Goal: Check status: Check status

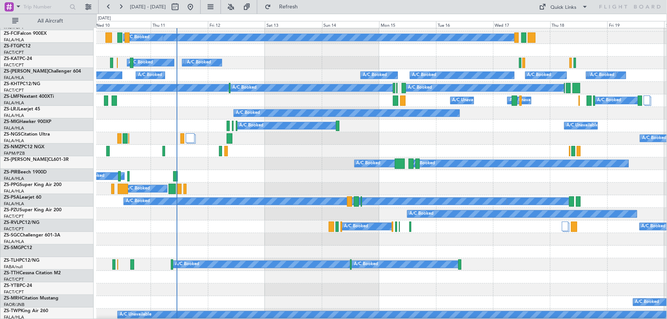
scroll to position [85, 0]
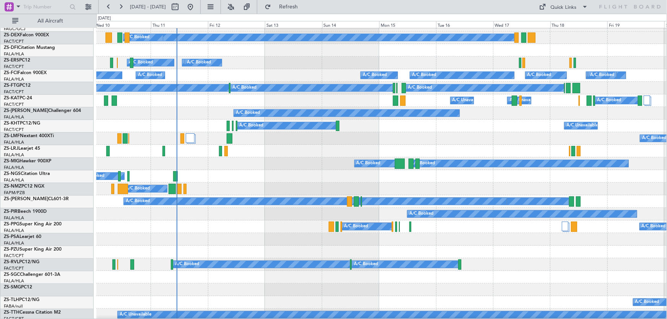
click at [307, 156] on div "A/C Booked A/C Booked" at bounding box center [381, 151] width 570 height 13
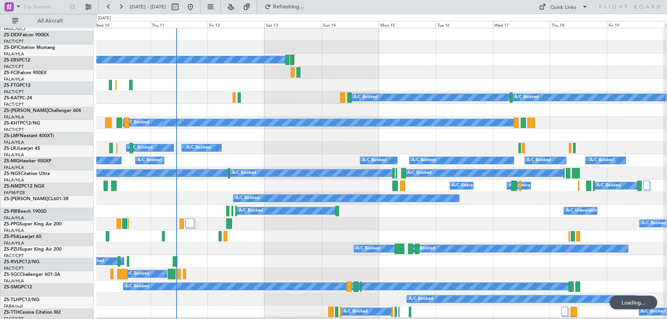
scroll to position [0, 0]
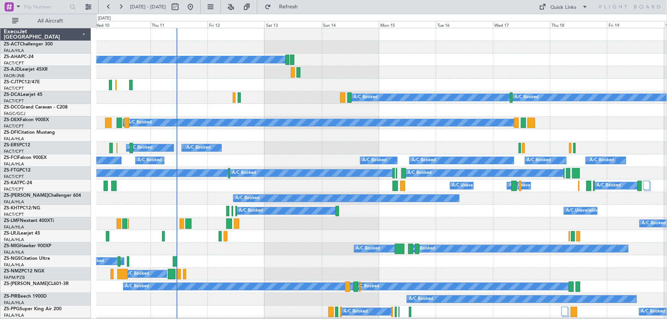
click at [260, 237] on div "A/C Booked A/C Booked" at bounding box center [381, 236] width 571 height 13
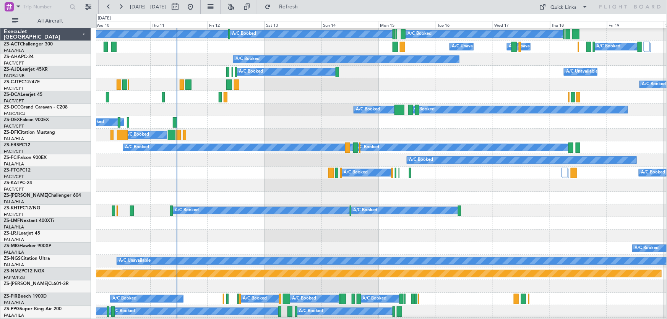
scroll to position [139, 0]
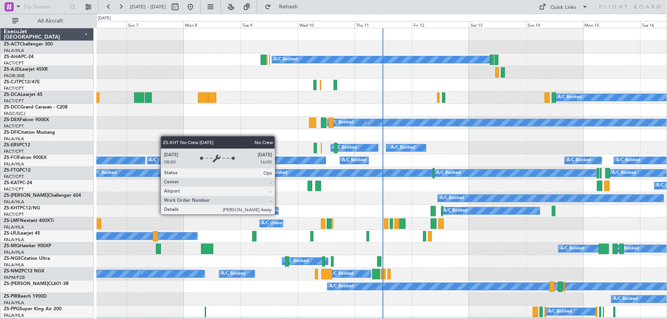
click at [279, 205] on div "No Crew" at bounding box center [271, 210] width 18 height 11
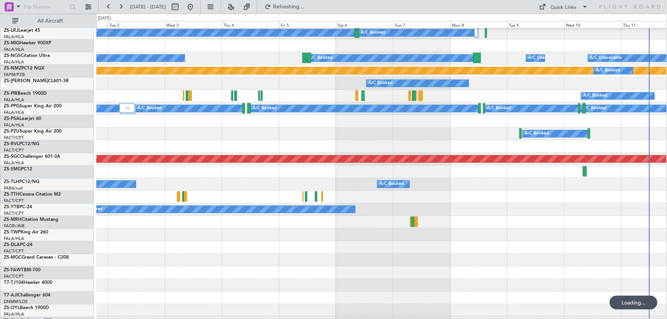
scroll to position [342, 0]
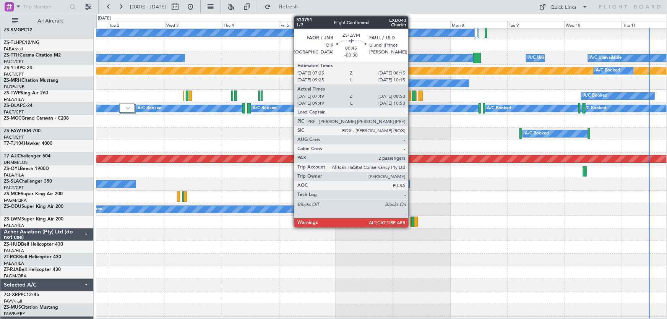
click at [412, 223] on div at bounding box center [412, 222] width 3 height 10
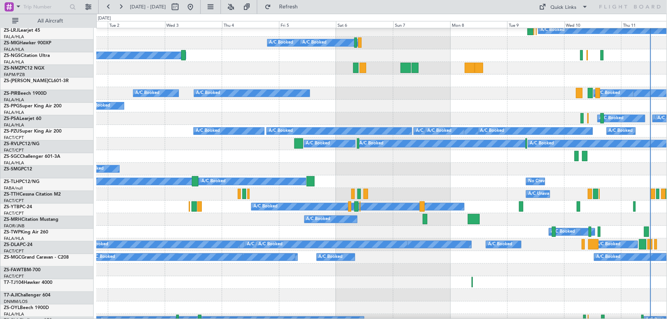
scroll to position [29, 0]
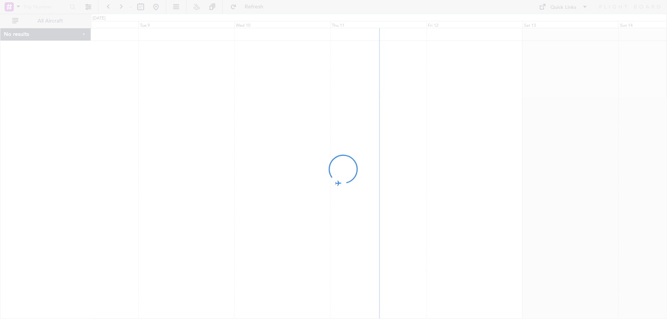
drag, startPoint x: 482, startPoint y: 242, endPoint x: 401, endPoint y: 248, distance: 81.2
click at [401, 248] on div at bounding box center [333, 159] width 667 height 319
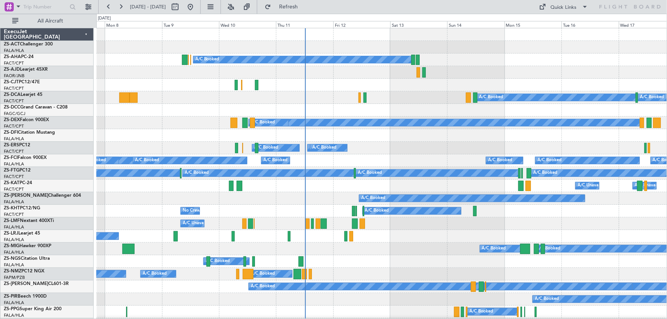
click at [446, 237] on div "A/C Booked" at bounding box center [381, 236] width 571 height 13
click at [444, 134] on div at bounding box center [381, 135] width 570 height 13
click at [466, 250] on div "A/C Booked A/C Booked A/C Booked A/C Booked" at bounding box center [381, 249] width 571 height 13
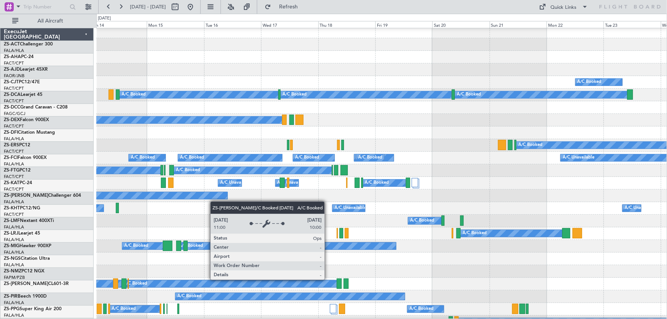
click at [203, 198] on div "A/C Booked" at bounding box center [115, 195] width 226 height 7
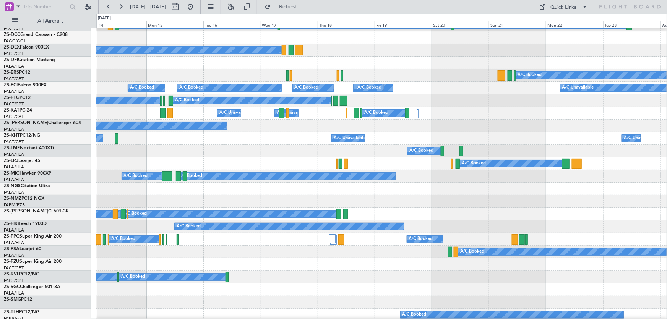
scroll to position [107, 0]
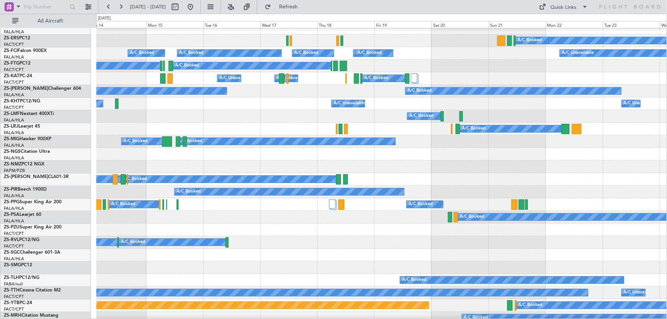
click at [516, 123] on div "A/C Booked" at bounding box center [381, 116] width 570 height 13
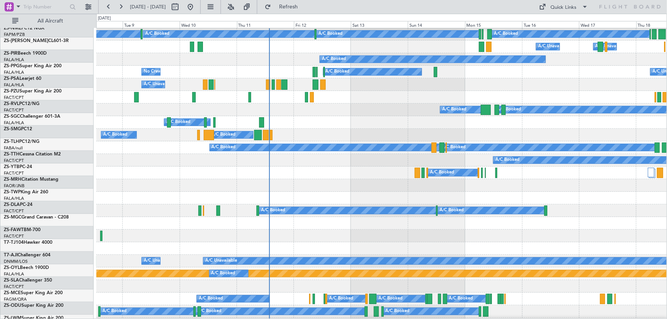
scroll to position [139, 0]
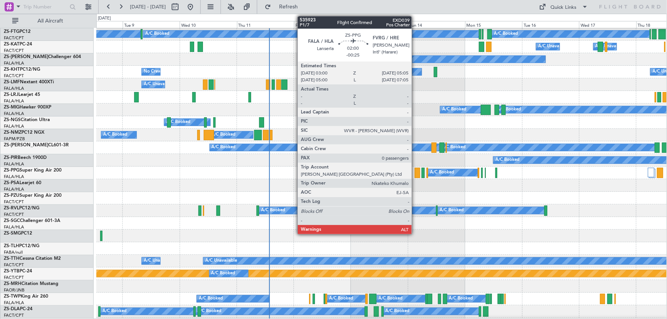
click at [415, 177] on div at bounding box center [417, 173] width 5 height 10
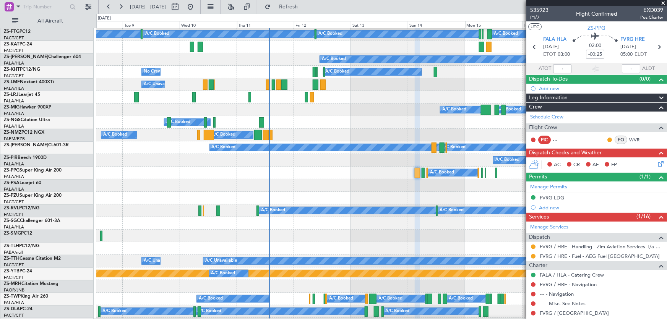
click at [662, 2] on div at bounding box center [596, 3] width 141 height 6
click at [662, 2] on span at bounding box center [663, 3] width 8 height 7
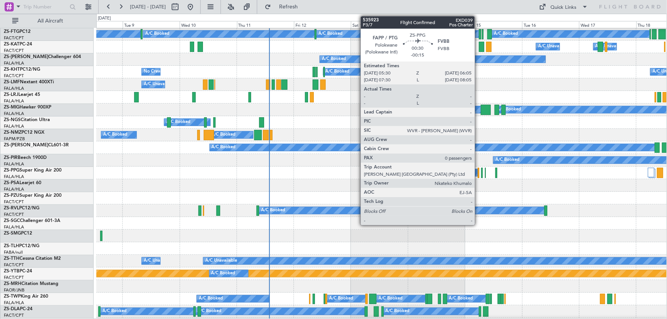
click at [478, 172] on div at bounding box center [479, 173] width 2 height 10
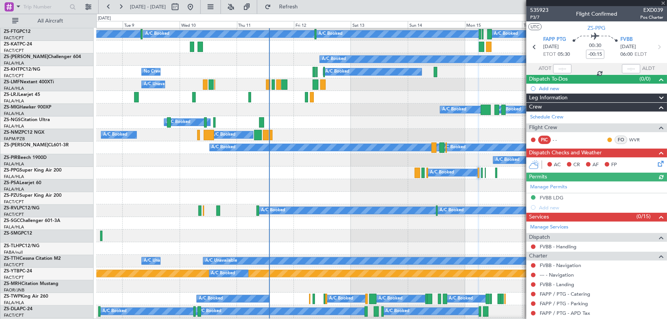
click at [662, 2] on div at bounding box center [596, 3] width 141 height 6
drag, startPoint x: 664, startPoint y: 2, endPoint x: 12, endPoint y: 75, distance: 655.5
click at [664, 2] on span at bounding box center [663, 3] width 8 height 7
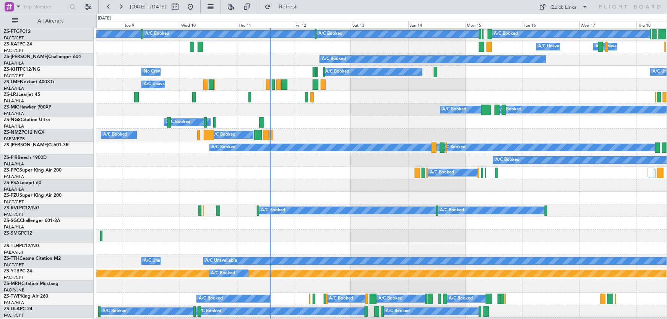
click at [395, 235] on div "A/C Booked A/C Booked" at bounding box center [381, 236] width 571 height 13
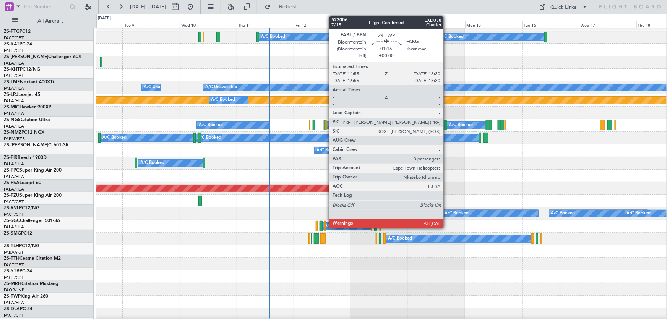
scroll to position [347, 0]
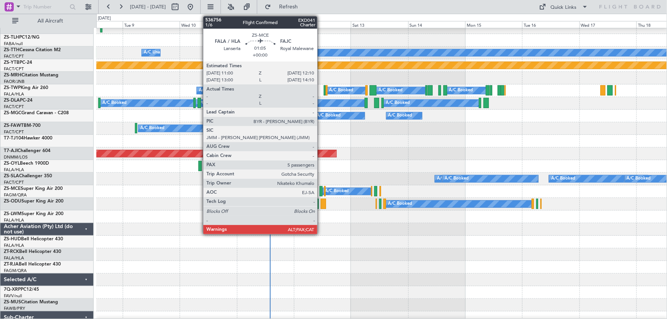
click at [321, 190] on div at bounding box center [321, 191] width 3 height 10
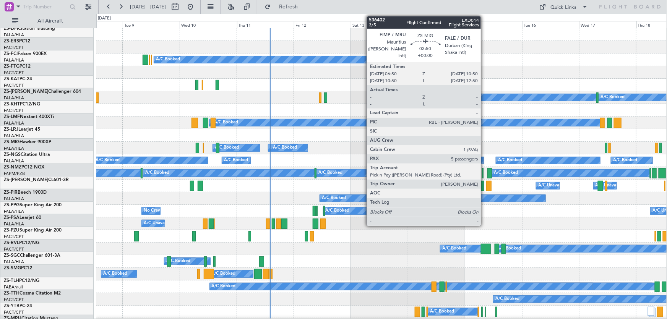
scroll to position [0, 0]
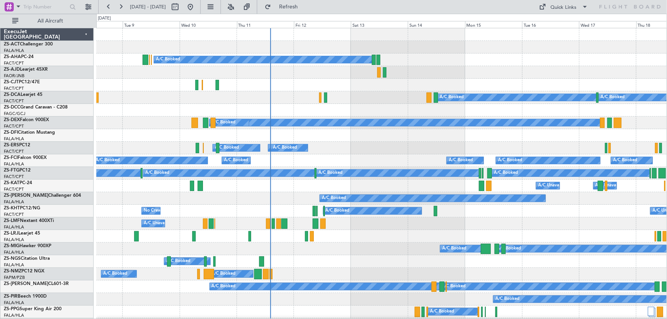
click at [378, 246] on div "A/C Booked A/C Booked A/C Booked A/C Booked" at bounding box center [381, 249] width 570 height 13
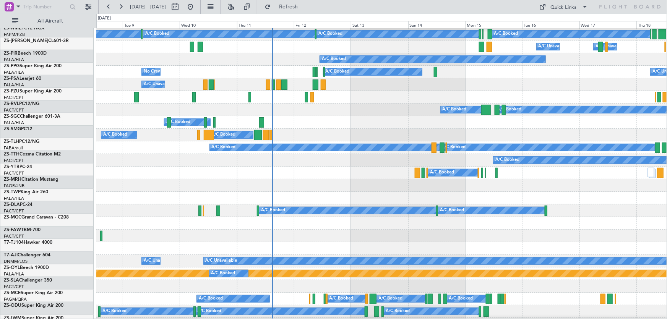
scroll to position [139, 0]
